Goal: Find specific page/section: Find specific page/section

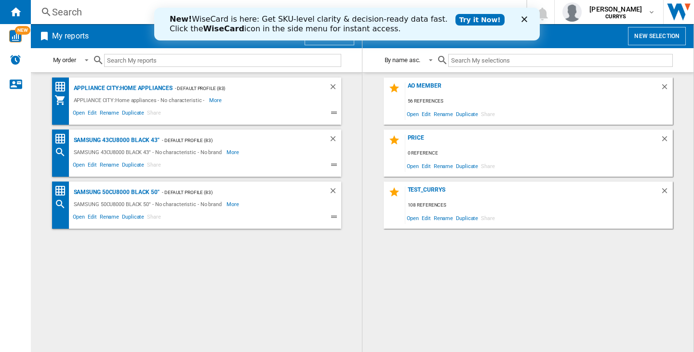
click at [525, 19] on icon "Fermer" at bounding box center [525, 19] width 6 height 6
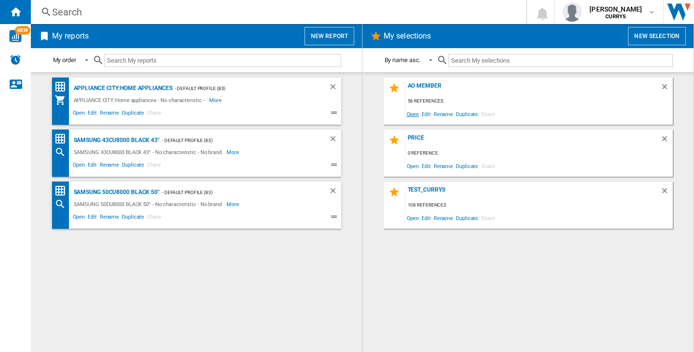
click at [408, 114] on span "Open" at bounding box center [412, 114] width 15 height 13
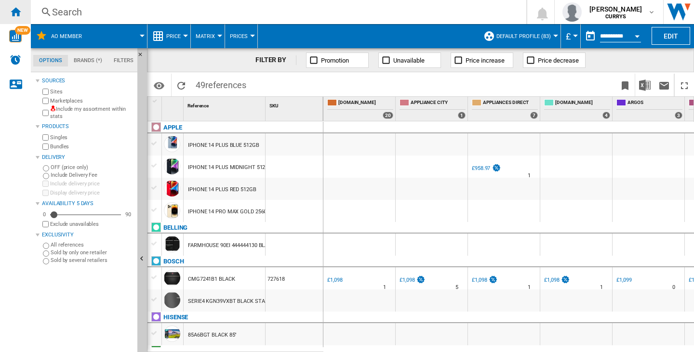
click at [13, 11] on ng-md-icon "Home" at bounding box center [16, 12] width 12 height 12
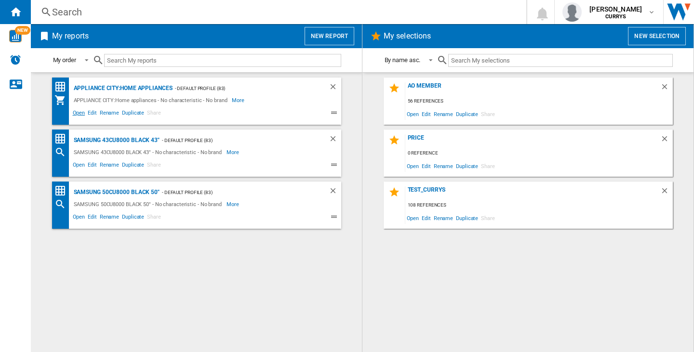
click at [80, 112] on span "Open" at bounding box center [78, 114] width 15 height 12
